Goal: Transaction & Acquisition: Subscribe to service/newsletter

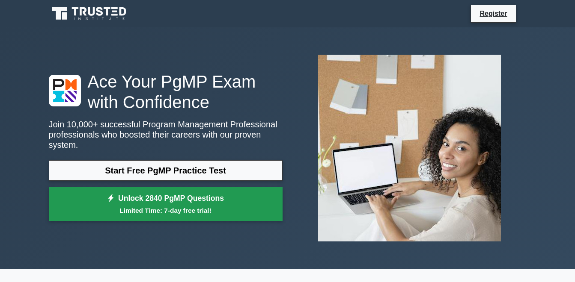
click at [205, 195] on link "Unlock 2840 PgMP Questions Limited Time: 7-day free trial!" at bounding box center [166, 204] width 234 height 34
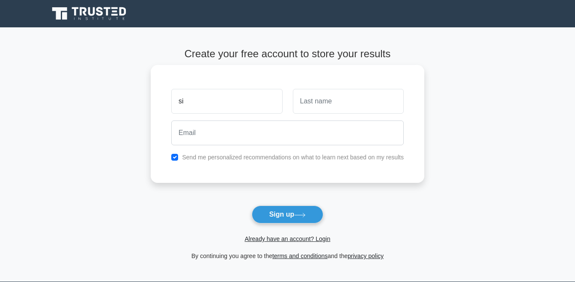
type input "s"
type input "SILVESTER"
click at [294, 103] on input "text" at bounding box center [348, 101] width 111 height 25
type input "ODHIAMBO"
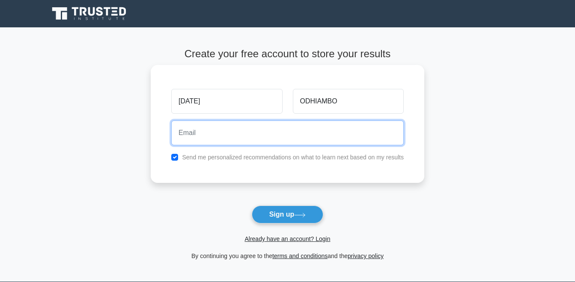
click at [177, 134] on input "email" at bounding box center [287, 133] width 232 height 25
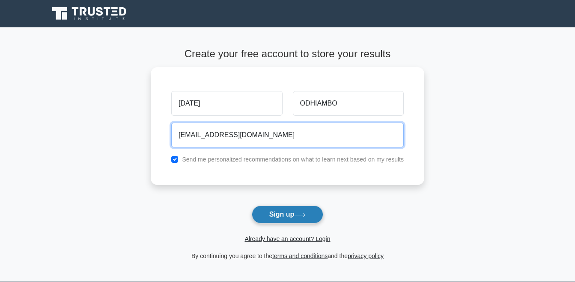
type input "silvesterodhiambo05@gmail.com"
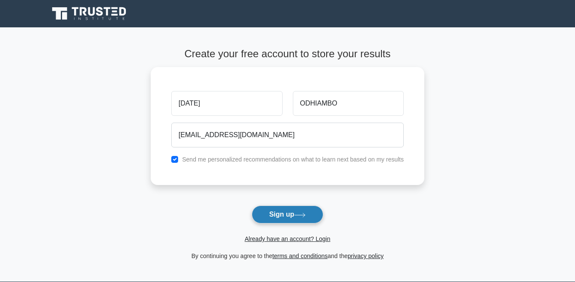
click at [290, 219] on button "Sign up" at bounding box center [288, 215] width 72 height 18
